Goal: Information Seeking & Learning: Compare options

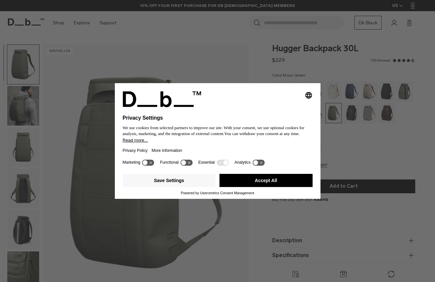
click at [57, 22] on div "Selecting an option will immediately change the language Privacy Settings We us…" at bounding box center [217, 141] width 435 height 282
click at [280, 182] on button "Accept All" at bounding box center [265, 180] width 93 height 13
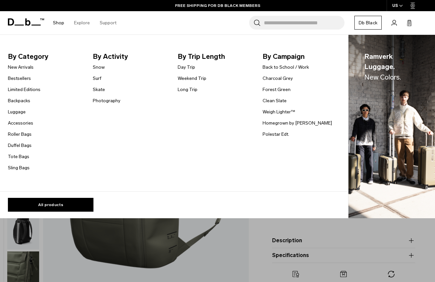
click at [60, 22] on link "Shop" at bounding box center [58, 22] width 11 height 23
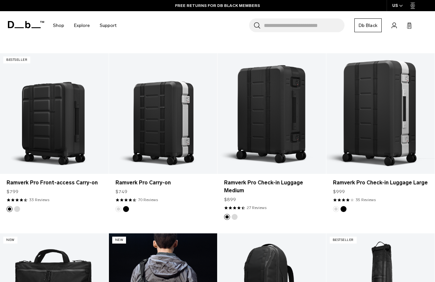
scroll to position [248, 0]
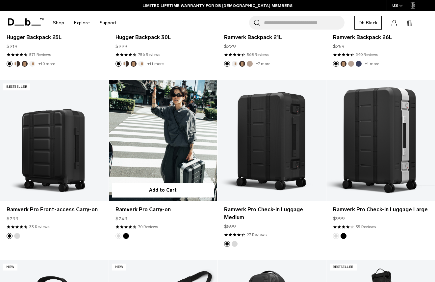
click at [188, 124] on link "Ramverk Pro Carry-on" at bounding box center [163, 140] width 109 height 120
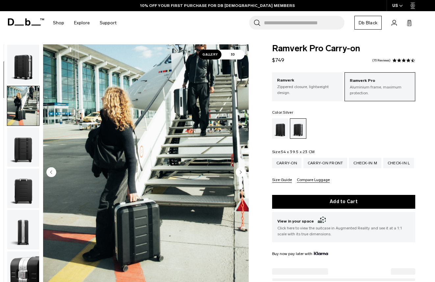
click at [28, 169] on img "button" at bounding box center [23, 188] width 32 height 39
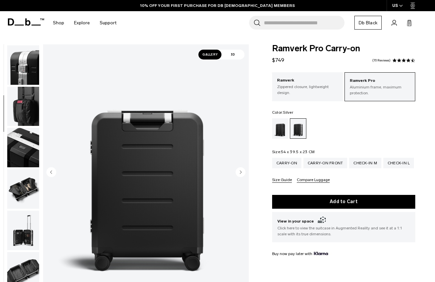
click at [17, 114] on img "button" at bounding box center [23, 106] width 32 height 39
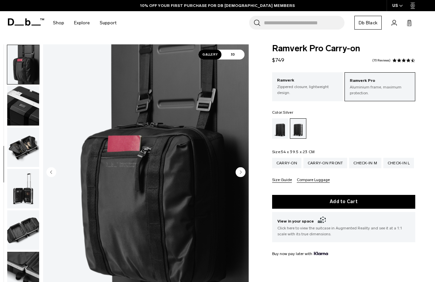
scroll to position [248, 0]
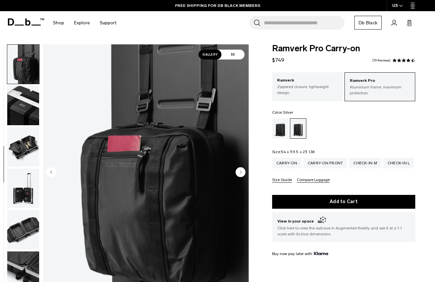
click at [27, 177] on img "button" at bounding box center [23, 188] width 32 height 39
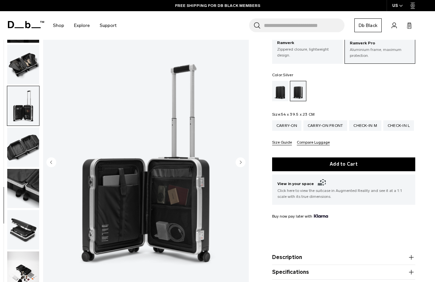
scroll to position [38, 0]
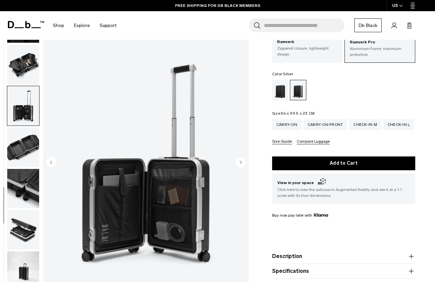
click at [25, 199] on img "button" at bounding box center [23, 188] width 32 height 39
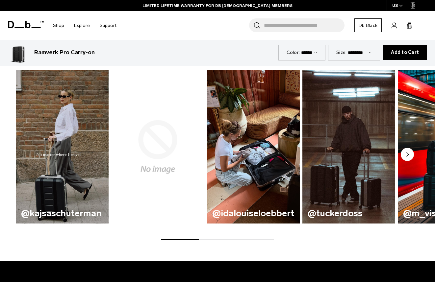
scroll to position [333, 0]
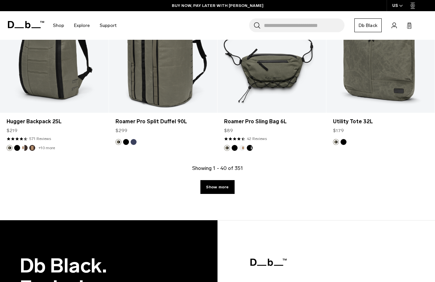
scroll to position [1900, 0]
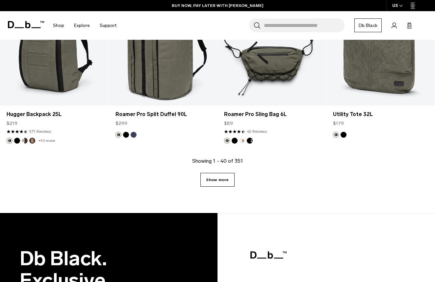
click at [224, 179] on link "Show more" at bounding box center [217, 180] width 34 height 14
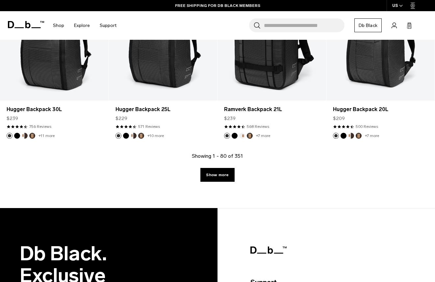
scroll to position [3735, 0]
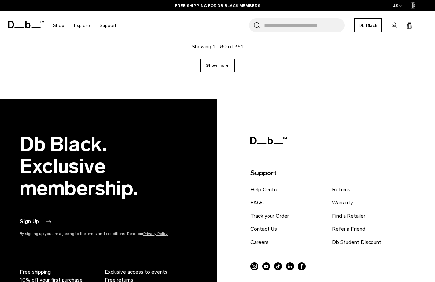
click at [230, 65] on link "Show more" at bounding box center [217, 66] width 34 height 14
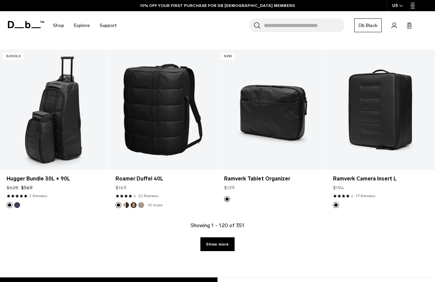
scroll to position [5284, 0]
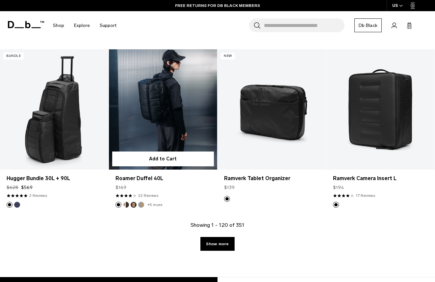
click at [165, 143] on link "Roamer Duffel 40L" at bounding box center [163, 109] width 109 height 120
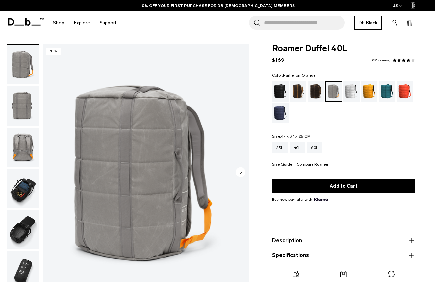
click at [368, 88] on div "Parhelion Orange" at bounding box center [369, 91] width 17 height 20
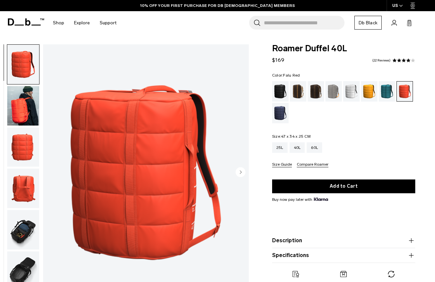
click at [240, 171] on icon "Next slide" at bounding box center [241, 172] width 2 height 3
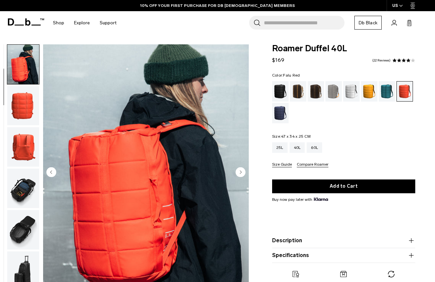
click at [240, 171] on icon "Next slide" at bounding box center [241, 172] width 2 height 3
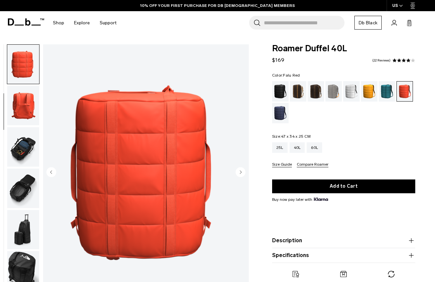
click at [240, 171] on icon "Next slide" at bounding box center [241, 172] width 2 height 3
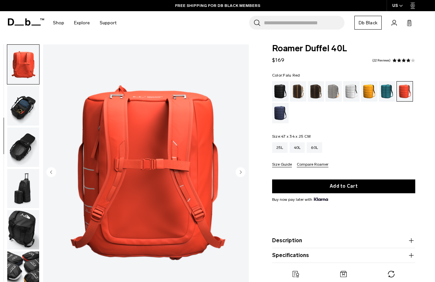
click at [240, 171] on icon "Next slide" at bounding box center [241, 172] width 2 height 3
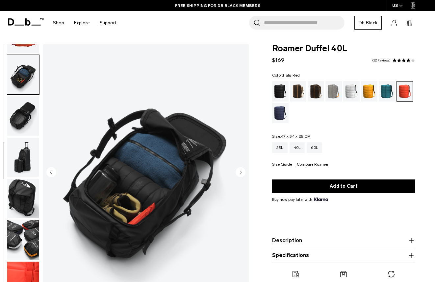
scroll to position [156, 0]
click at [240, 171] on icon "Next slide" at bounding box center [241, 172] width 2 height 3
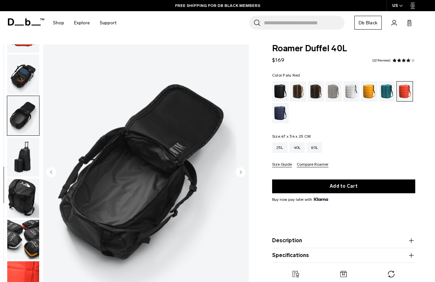
click at [240, 171] on icon "Next slide" at bounding box center [241, 172] width 2 height 3
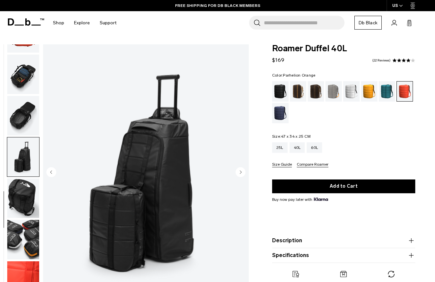
click at [367, 90] on div "Parhelion Orange" at bounding box center [369, 91] width 17 height 20
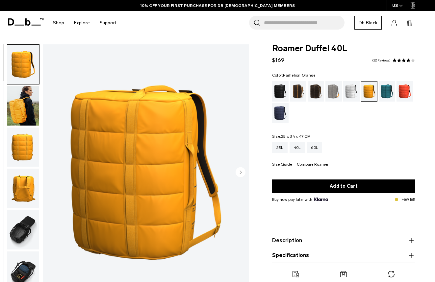
click at [29, 109] on img "button" at bounding box center [23, 105] width 32 height 39
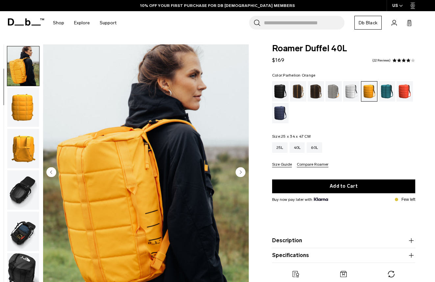
scroll to position [41, 0]
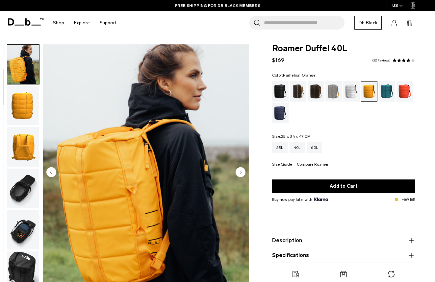
click at [240, 170] on circle "Next slide" at bounding box center [241, 172] width 10 height 10
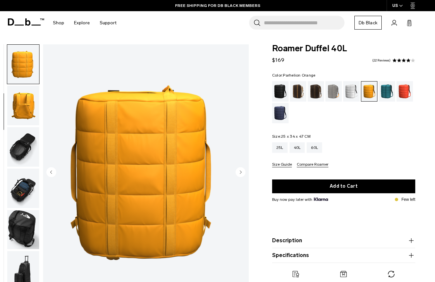
click at [240, 170] on circle "Next slide" at bounding box center [241, 172] width 10 height 10
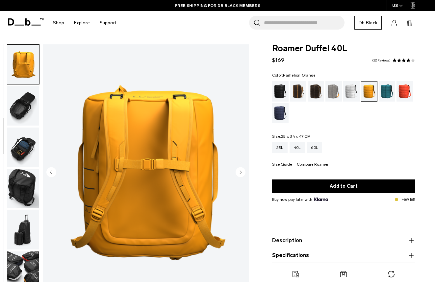
click at [240, 170] on circle "Next slide" at bounding box center [241, 172] width 10 height 10
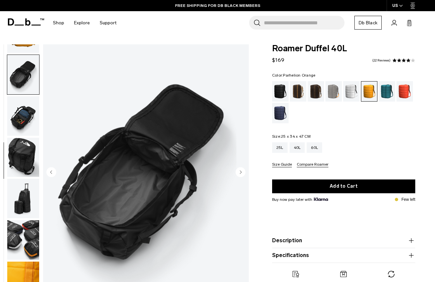
scroll to position [156, 0]
click at [240, 170] on circle "Next slide" at bounding box center [241, 172] width 10 height 10
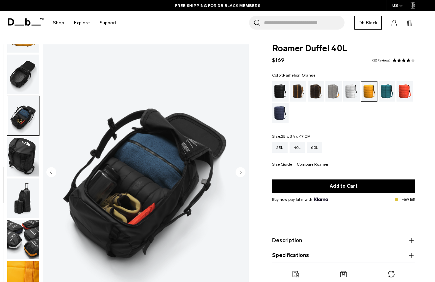
click at [240, 170] on circle "Next slide" at bounding box center [241, 172] width 10 height 10
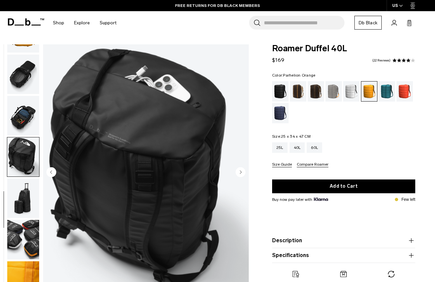
click at [240, 170] on circle "Next slide" at bounding box center [241, 172] width 10 height 10
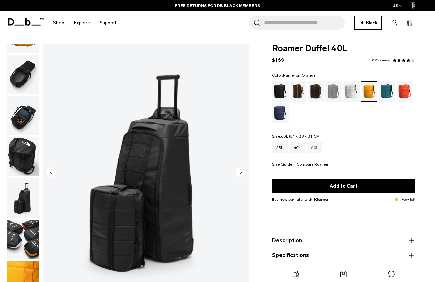
click at [317, 146] on div "60L" at bounding box center [314, 147] width 15 height 11
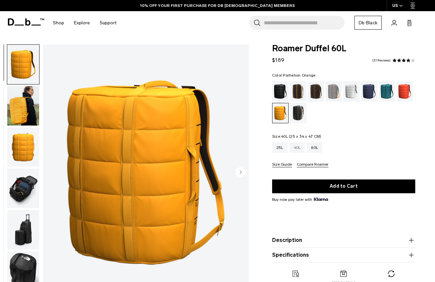
click at [300, 149] on div "40L" at bounding box center [296, 147] width 15 height 11
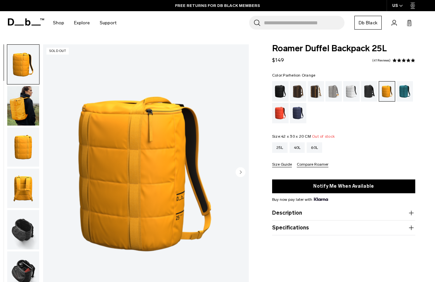
click at [240, 171] on circle "Next slide" at bounding box center [241, 172] width 10 height 10
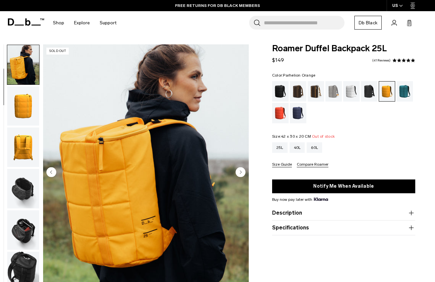
scroll to position [41, 0]
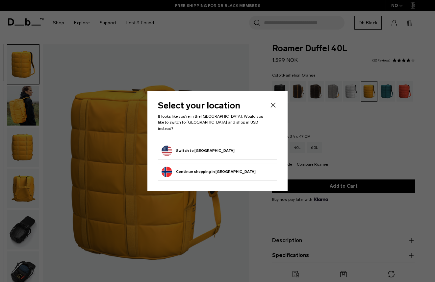
click at [190, 149] on button "Switch to United States" at bounding box center [197, 151] width 73 height 11
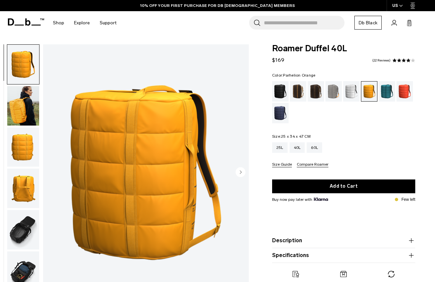
click at [216, 221] on img "1 / 10" at bounding box center [146, 172] width 206 height 257
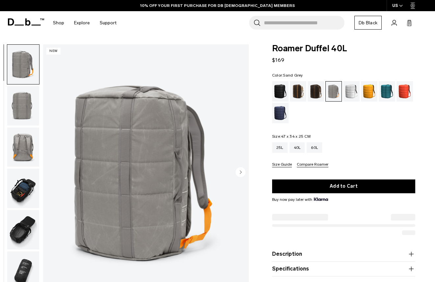
click at [139, 137] on img "1 / 8" at bounding box center [146, 172] width 206 height 257
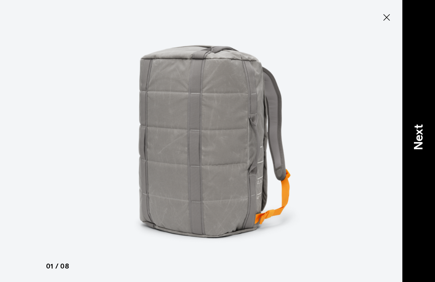
click at [415, 131] on p "Next" at bounding box center [419, 137] width 18 height 26
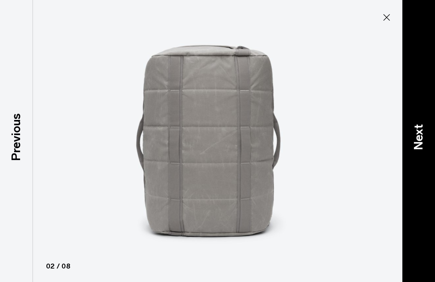
click at [415, 131] on p "Next" at bounding box center [419, 137] width 18 height 26
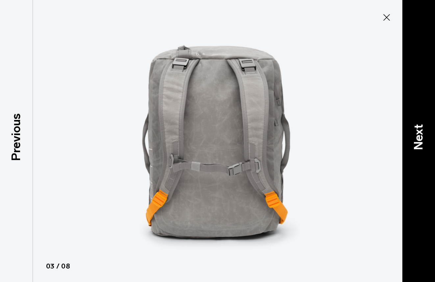
click at [415, 131] on p "Next" at bounding box center [419, 137] width 18 height 26
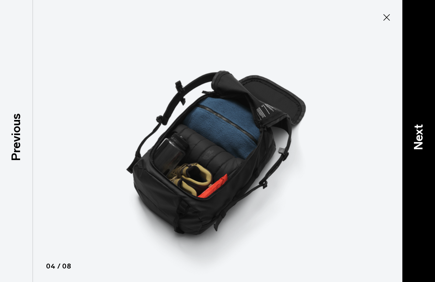
click at [415, 131] on p "Next" at bounding box center [419, 137] width 18 height 26
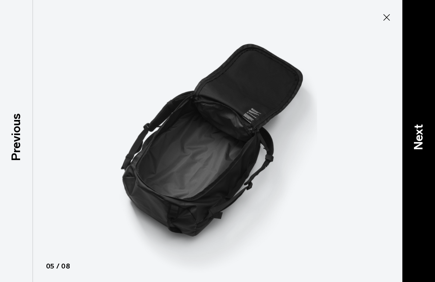
click at [415, 131] on p "Next" at bounding box center [419, 137] width 18 height 26
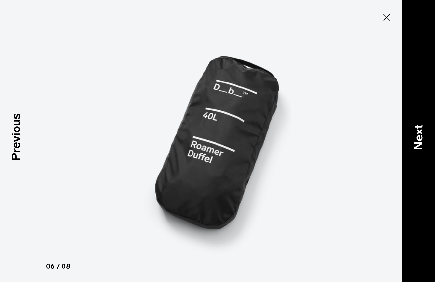
click at [415, 131] on p "Next" at bounding box center [419, 137] width 18 height 26
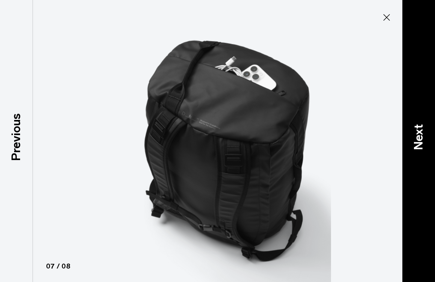
click at [415, 131] on p "Next" at bounding box center [419, 137] width 18 height 26
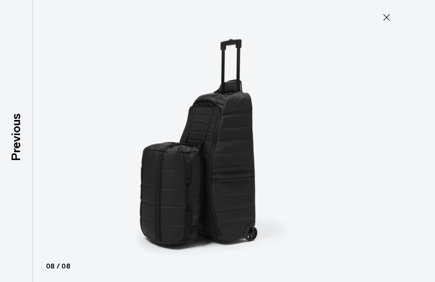
click at [415, 131] on div at bounding box center [217, 141] width 435 height 282
click at [385, 16] on icon at bounding box center [386, 17] width 7 height 7
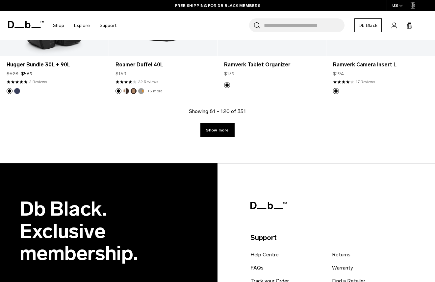
scroll to position [1819, 0]
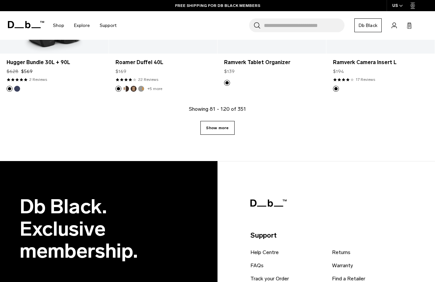
click at [219, 128] on link "Show more" at bounding box center [217, 128] width 34 height 14
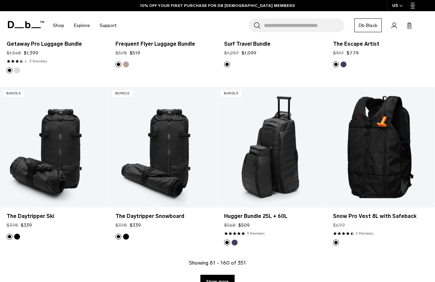
scroll to position [3443, 0]
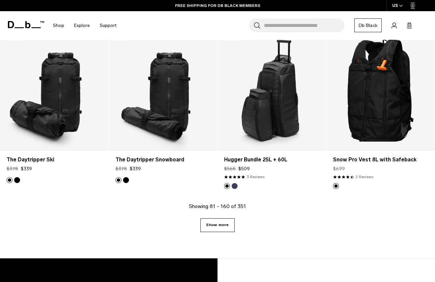
click at [226, 224] on link "Show more" at bounding box center [217, 225] width 34 height 14
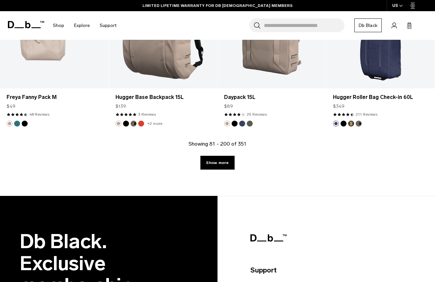
scroll to position [5242, 0]
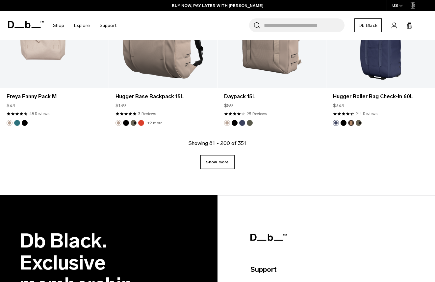
click at [220, 160] on link "Show more" at bounding box center [217, 162] width 34 height 14
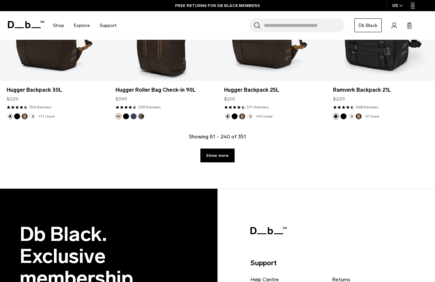
scroll to position [6998, 0]
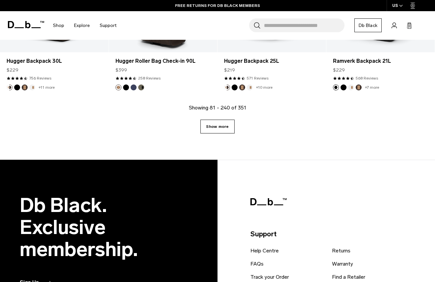
click at [221, 124] on link "Show more" at bounding box center [217, 127] width 34 height 14
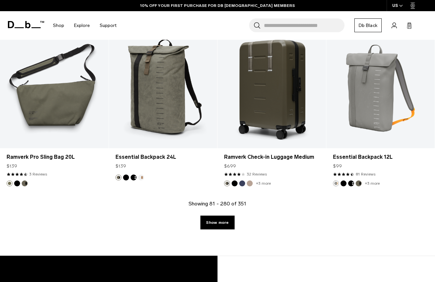
scroll to position [8613, 0]
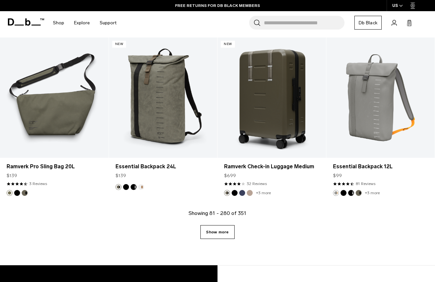
click at [224, 232] on link "Show more" at bounding box center [217, 232] width 34 height 14
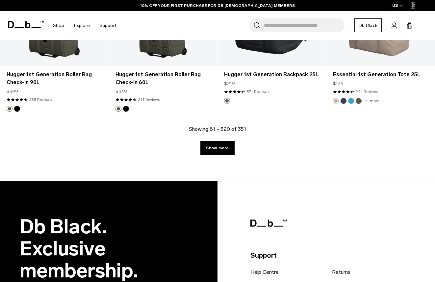
scroll to position [10442, 0]
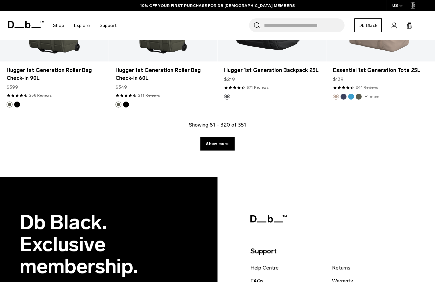
click at [229, 147] on link "Show more" at bounding box center [217, 144] width 34 height 14
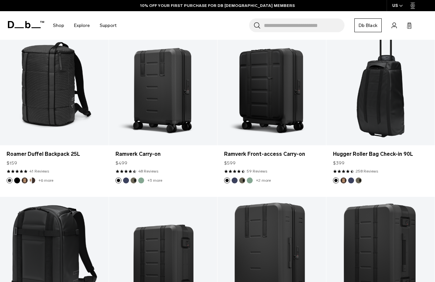
scroll to position [172, 0]
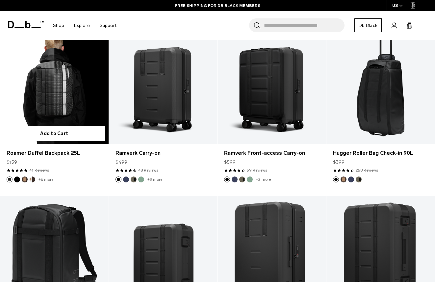
click at [70, 97] on link "Roamer Duffel Backpack 25L" at bounding box center [54, 84] width 109 height 120
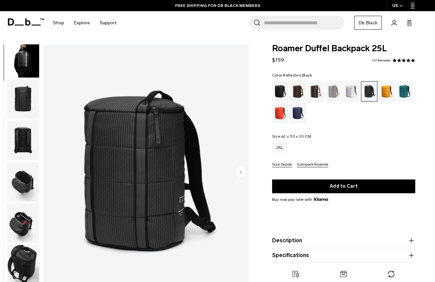
click at [22, 224] on img "button" at bounding box center [23, 223] width 32 height 39
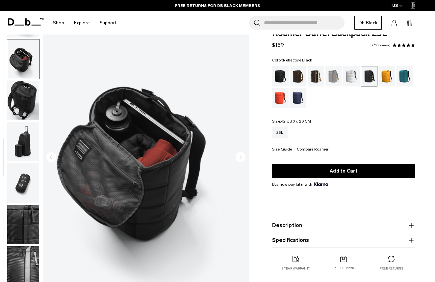
scroll to position [163, 0]
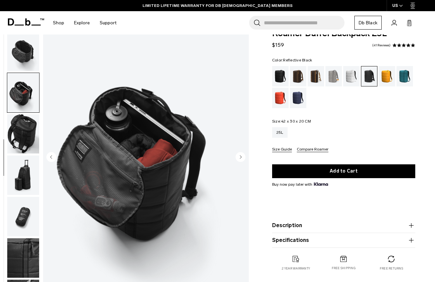
click at [21, 46] on img "button" at bounding box center [23, 51] width 32 height 39
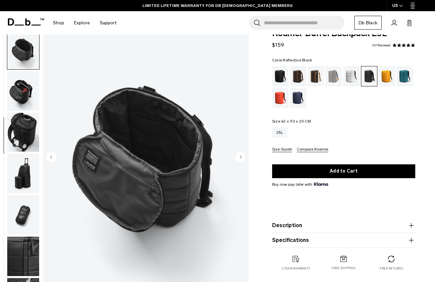
scroll to position [165, 0]
click at [25, 81] on img "button" at bounding box center [23, 90] width 32 height 39
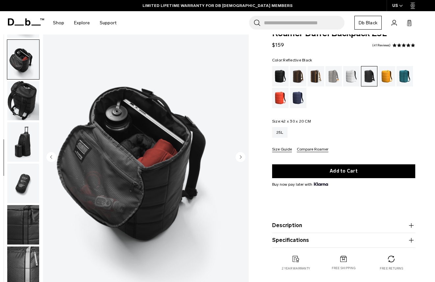
scroll to position [197, 0]
click at [23, 99] on img "button" at bounding box center [23, 100] width 32 height 39
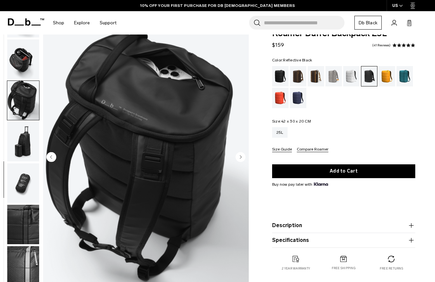
click at [29, 138] on img "button" at bounding box center [23, 141] width 32 height 39
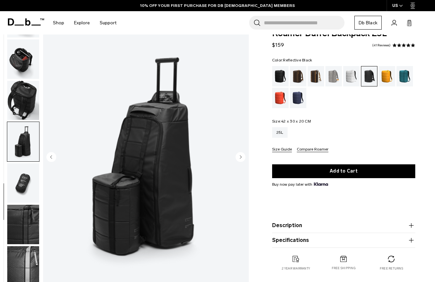
click at [28, 170] on img "button" at bounding box center [23, 182] width 32 height 39
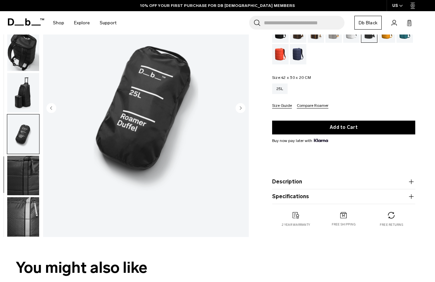
scroll to position [64, 0]
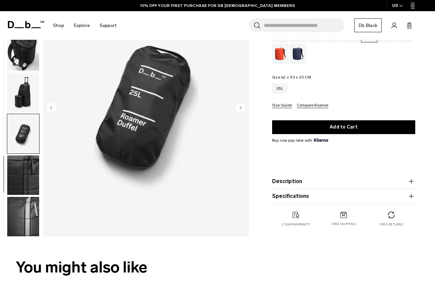
click at [25, 172] on img "button" at bounding box center [23, 175] width 32 height 39
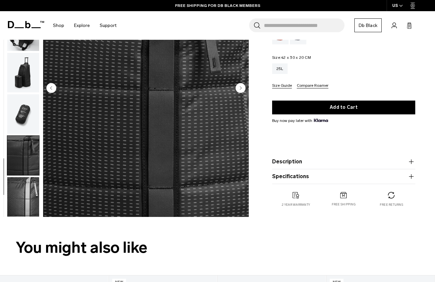
scroll to position [87, 0]
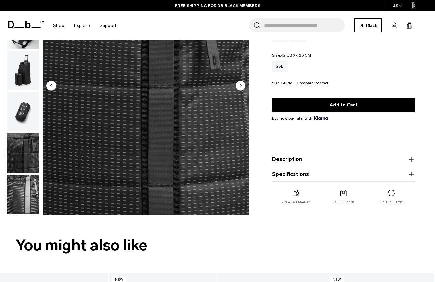
click at [239, 84] on circle "Next slide" at bounding box center [241, 86] width 10 height 10
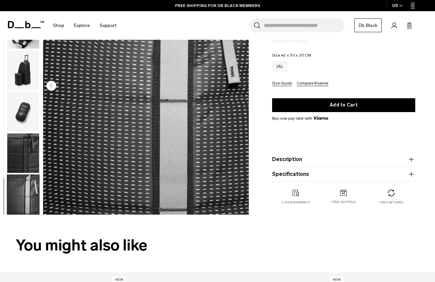
click at [239, 84] on img "11 / 11" at bounding box center [146, 86] width 206 height 257
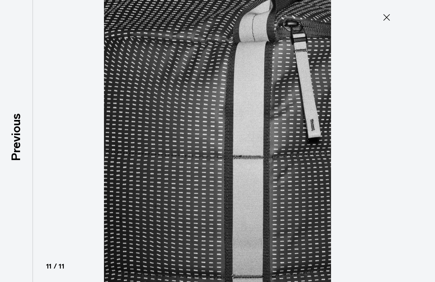
click at [388, 17] on icon at bounding box center [386, 17] width 11 height 11
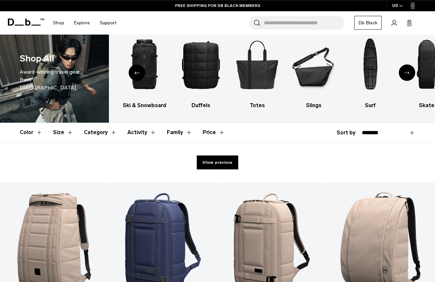
scroll to position [10, 0]
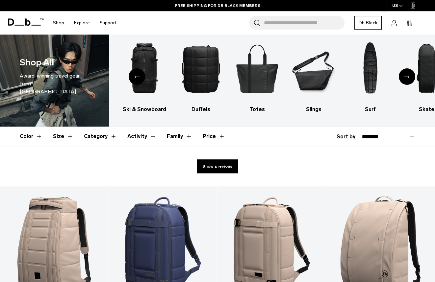
click at [208, 164] on link "Show previous" at bounding box center [217, 167] width 41 height 14
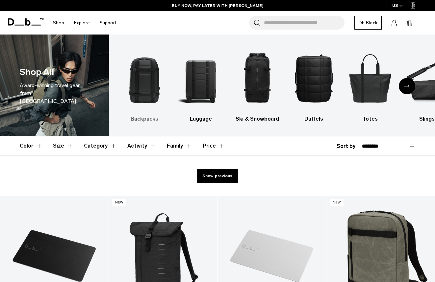
click at [144, 85] on img "1 / 10" at bounding box center [144, 77] width 45 height 67
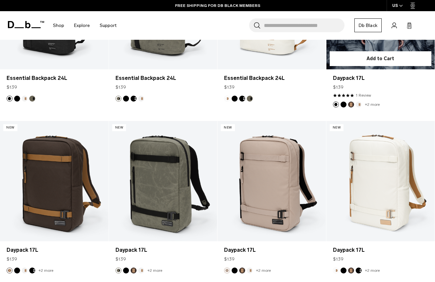
scroll to position [1244, 0]
